Goal: Check status: Check status

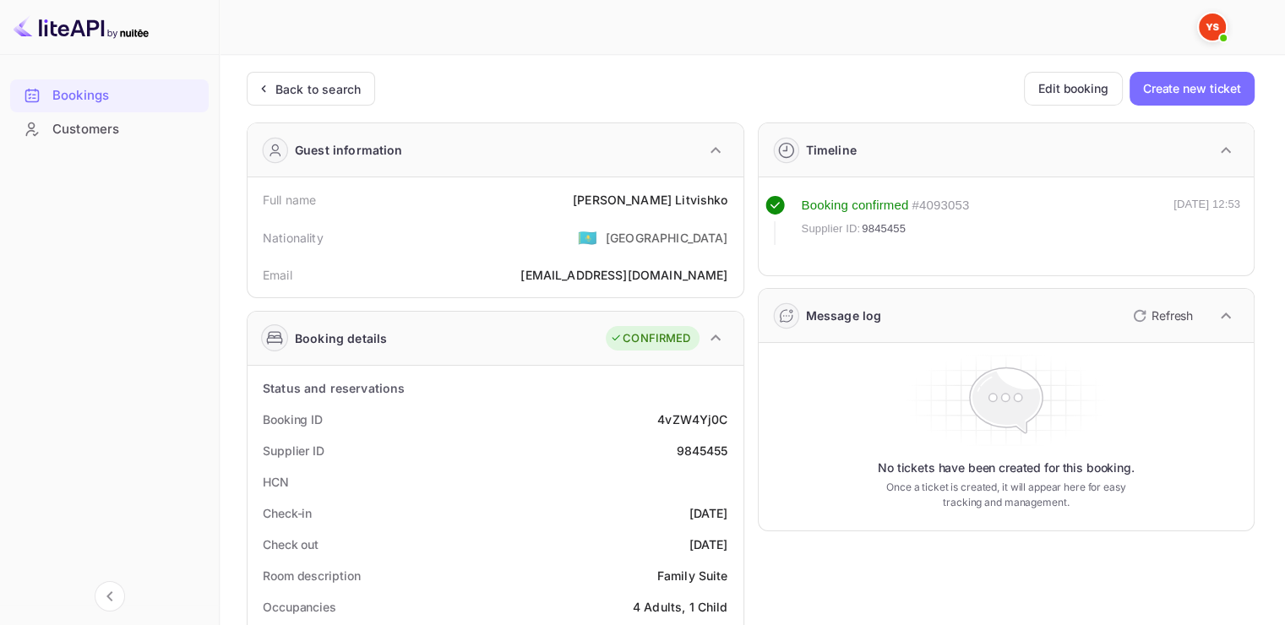
click at [294, 87] on div "Back to search" at bounding box center [317, 89] width 85 height 18
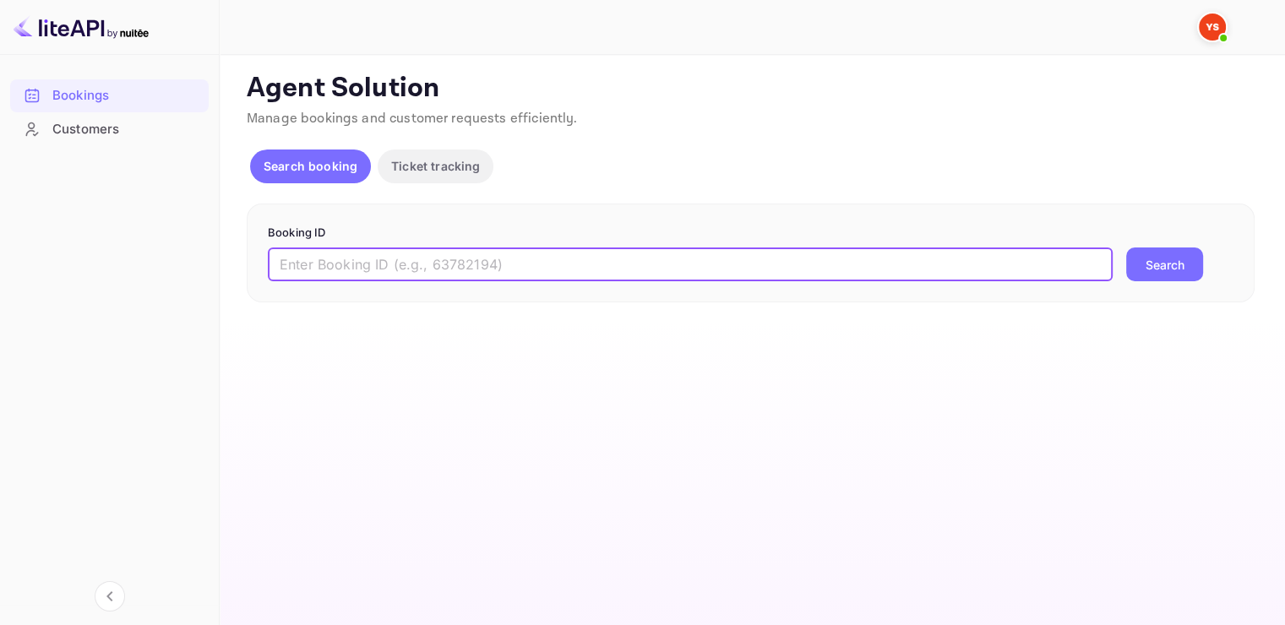
click at [368, 274] on input "text" at bounding box center [690, 265] width 845 height 34
paste input "9765111"
type input "9765111"
click at [1152, 259] on button "Search" at bounding box center [1164, 265] width 77 height 34
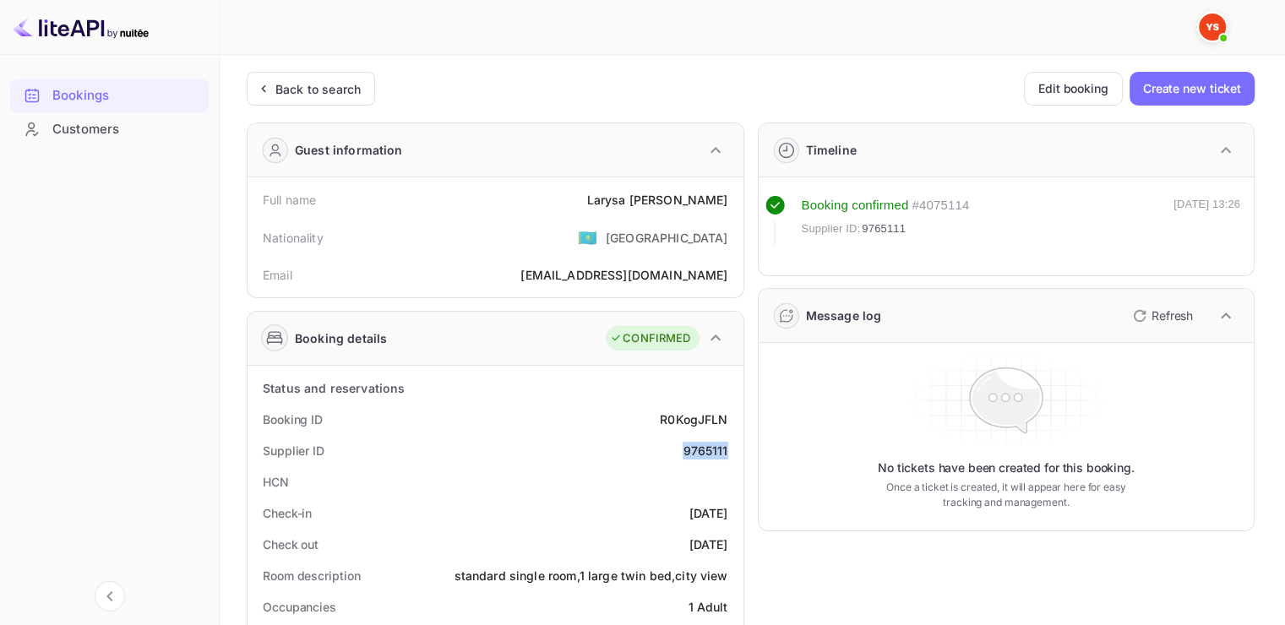
drag, startPoint x: 682, startPoint y: 447, endPoint x: 730, endPoint y: 445, distance: 48.2
click at [730, 445] on div "Supplier ID 9765111" at bounding box center [495, 450] width 482 height 31
copy div "9765111"
drag, startPoint x: 638, startPoint y: 194, endPoint x: 724, endPoint y: 200, distance: 86.4
click at [724, 200] on div "[PERSON_NAME]" at bounding box center [656, 200] width 141 height 18
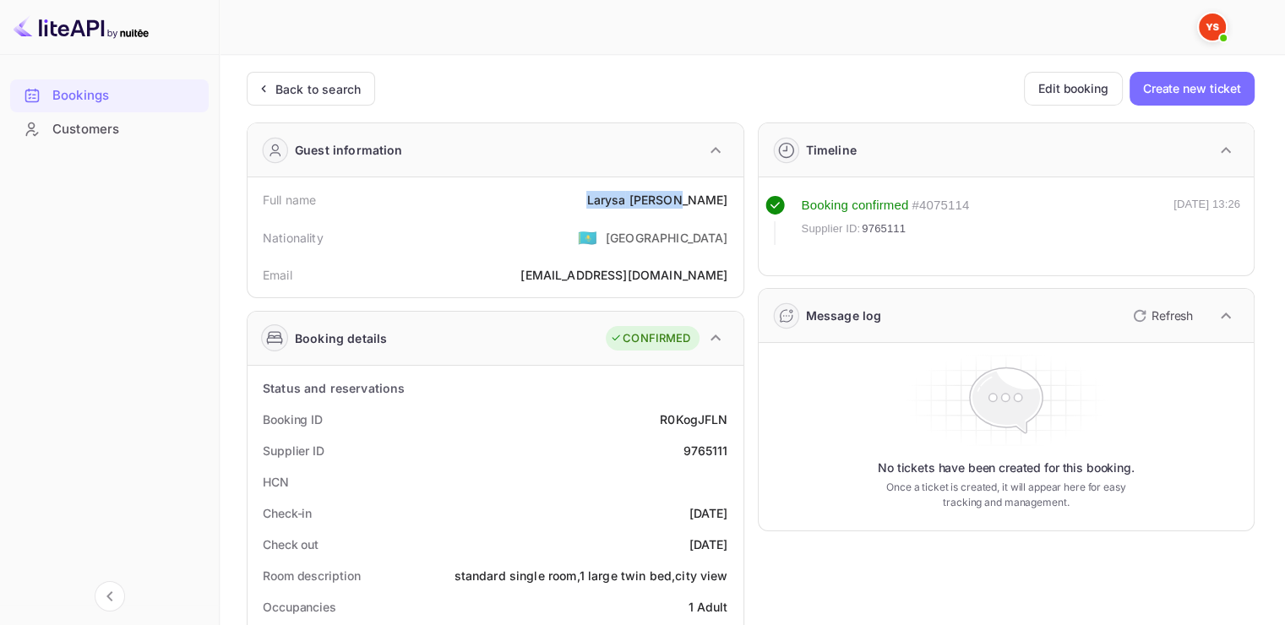
copy div "[PERSON_NAME]"
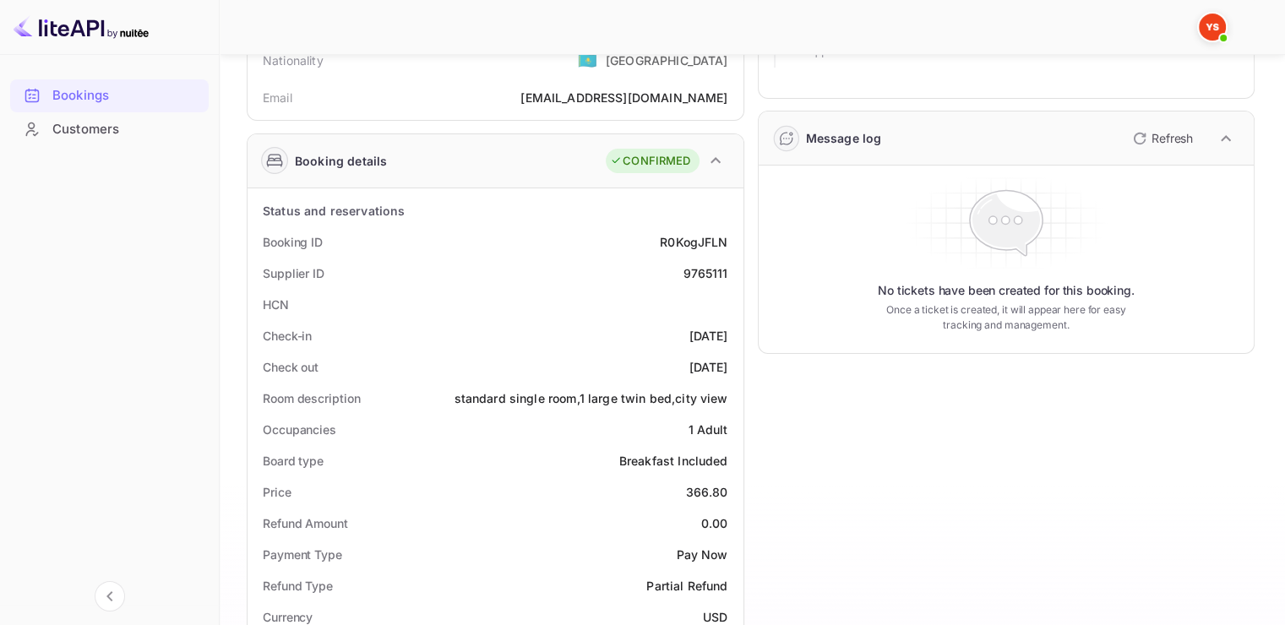
scroll to position [253, 0]
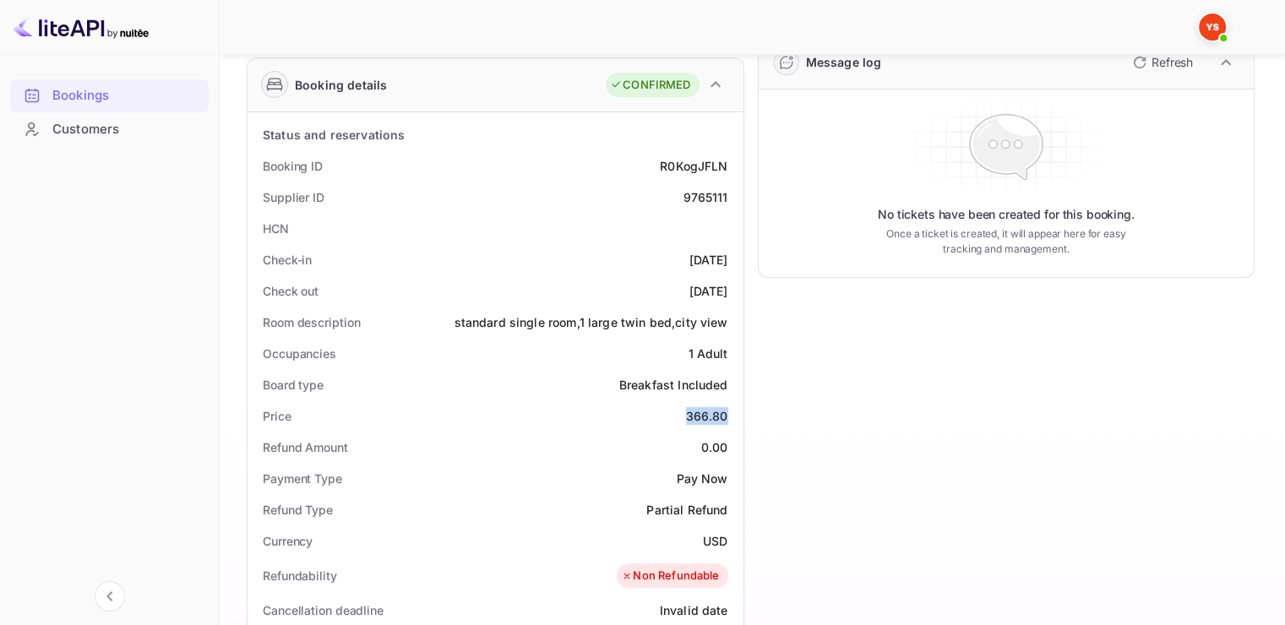
drag, startPoint x: 689, startPoint y: 415, endPoint x: 726, endPoint y: 411, distance: 37.3
click at [726, 411] on div "366.80" at bounding box center [707, 416] width 42 height 18
copy div "366.80"
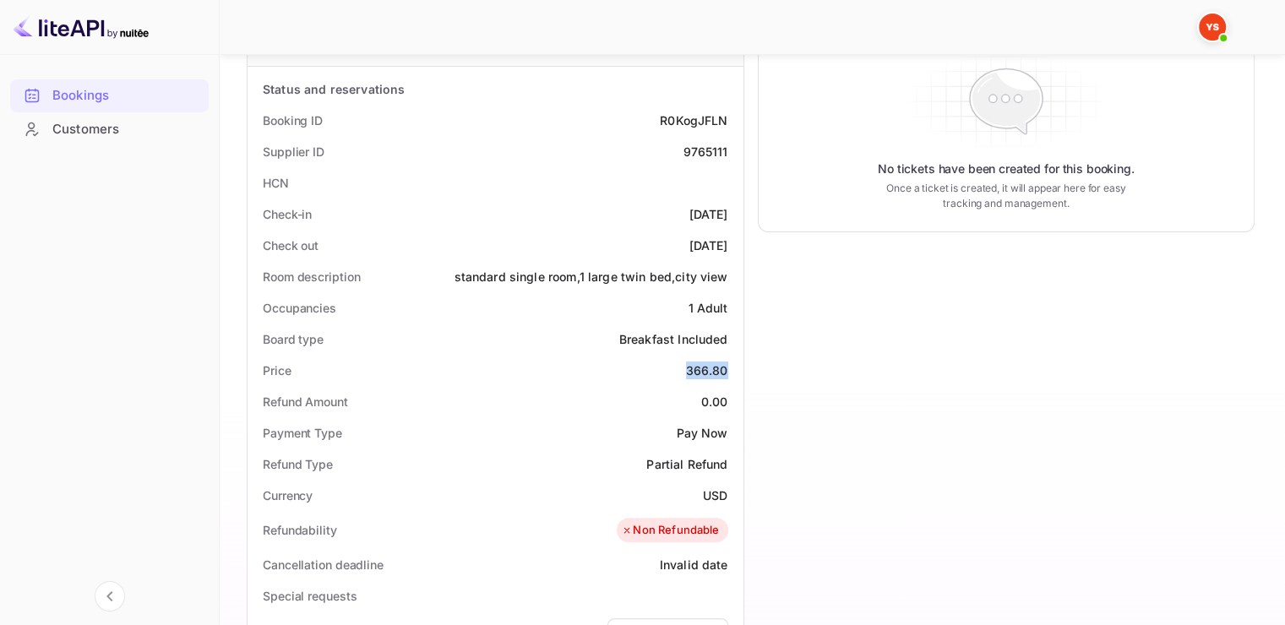
scroll to position [338, 0]
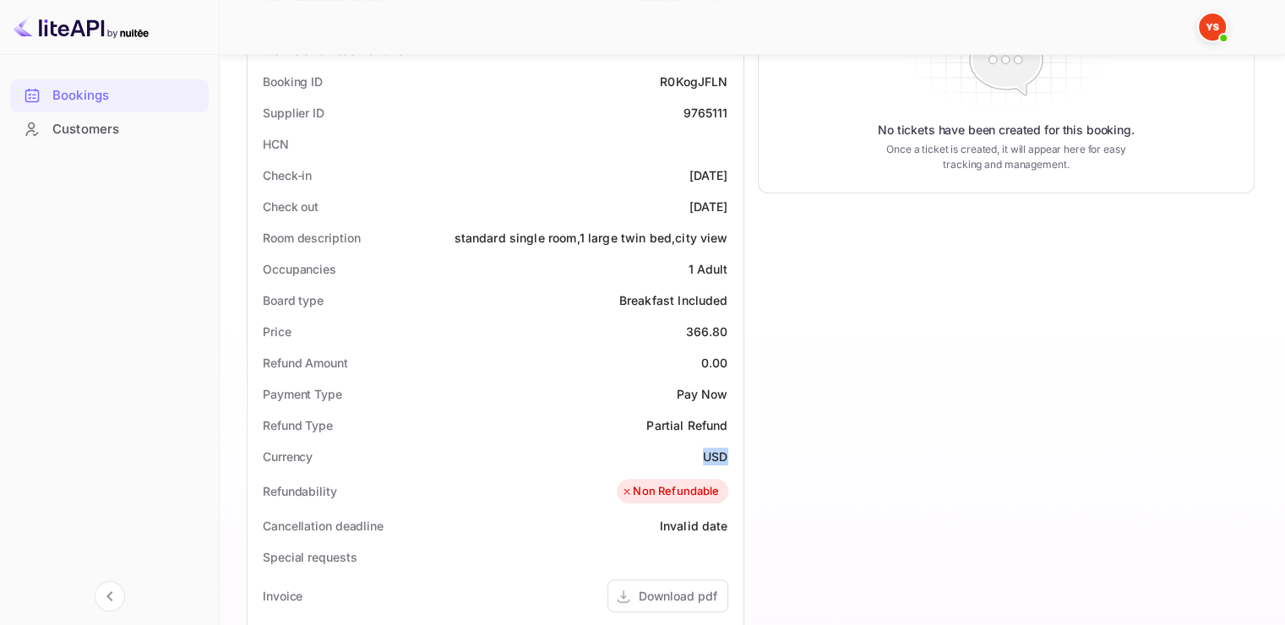
drag, startPoint x: 700, startPoint y: 458, endPoint x: 730, endPoint y: 455, distance: 29.7
click at [730, 455] on div "Currency USD" at bounding box center [495, 456] width 482 height 31
copy div "USD"
